Goal: Information Seeking & Learning: Learn about a topic

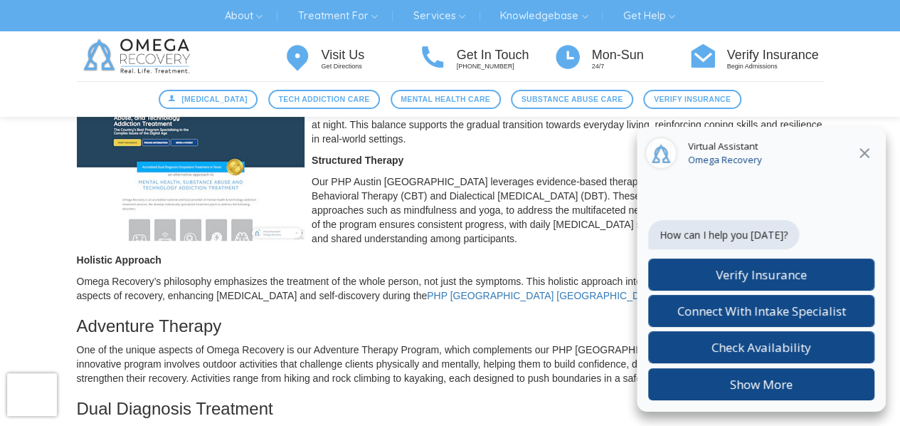
scroll to position [356, 0]
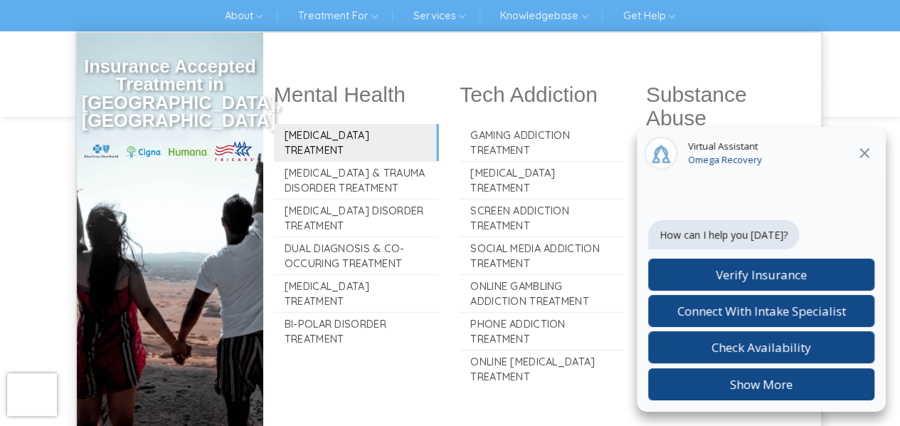
click at [320, 130] on link "[MEDICAL_DATA] Treatment" at bounding box center [356, 142] width 165 height 37
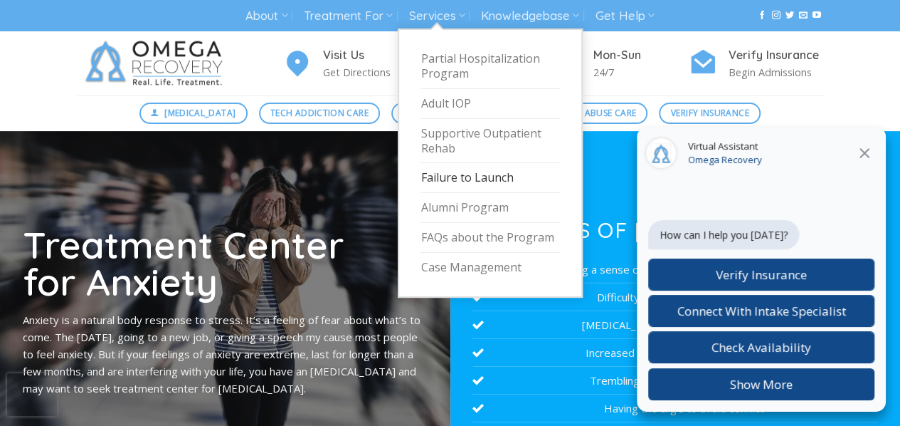
click at [472, 174] on link "Failure to Launch" at bounding box center [490, 178] width 139 height 30
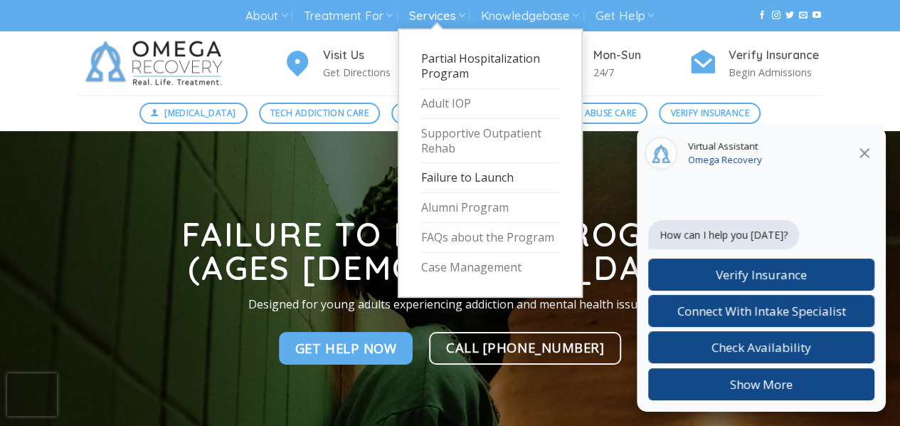
click at [443, 68] on link "Partial Hospitalization Program" at bounding box center [490, 66] width 139 height 45
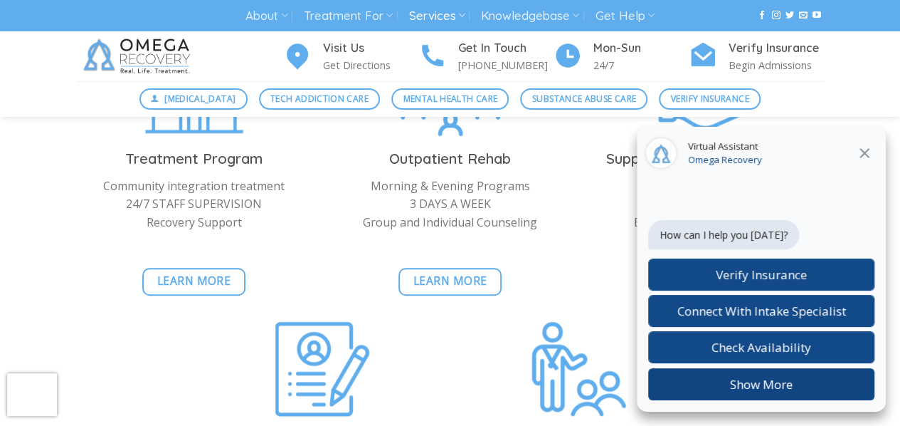
scroll to position [3203, 0]
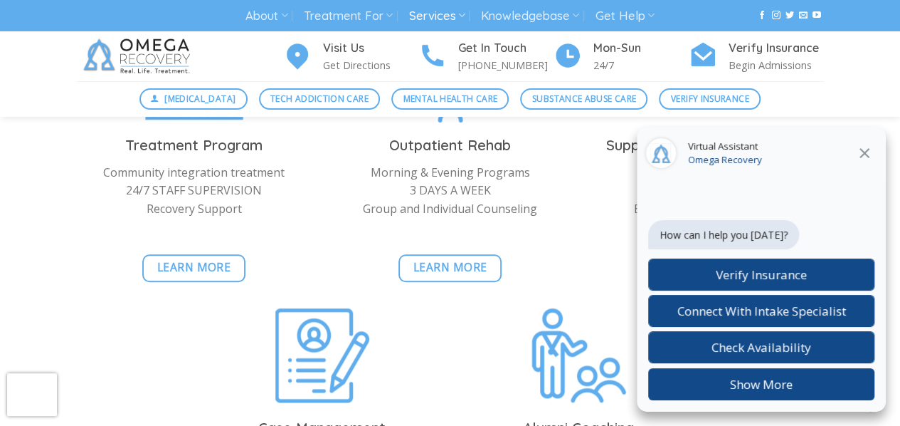
click at [864, 147] on icon at bounding box center [864, 152] width 17 height 17
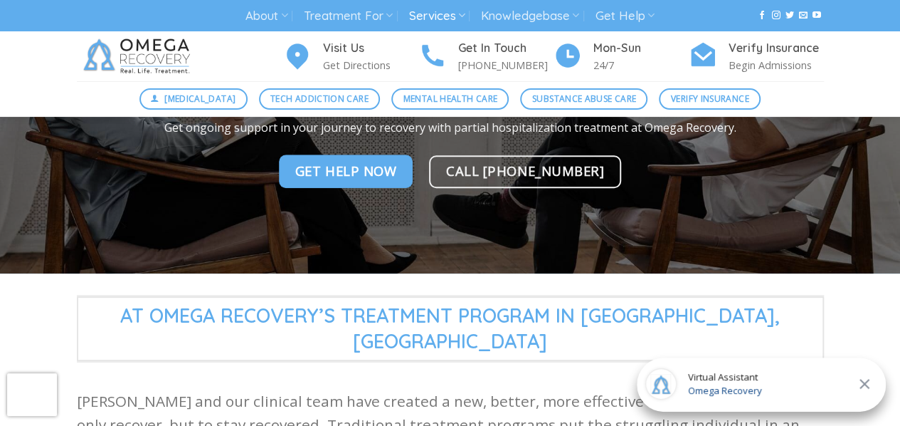
scroll to position [0, 0]
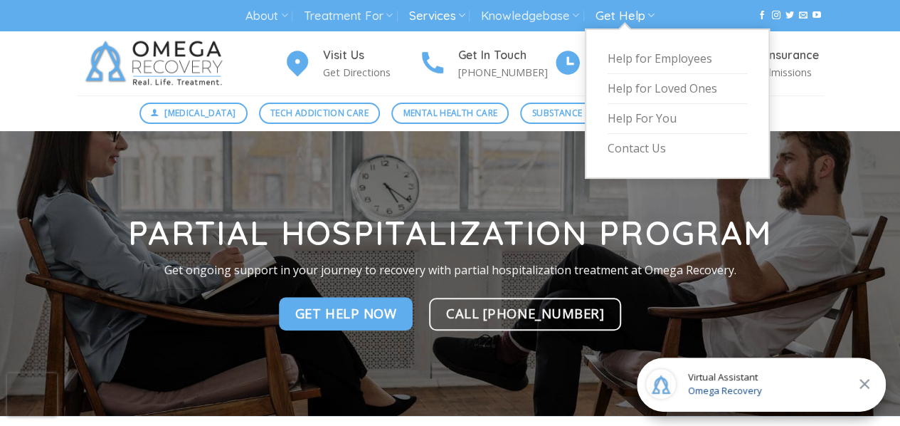
click at [641, 9] on link "Get Help" at bounding box center [625, 16] width 59 height 26
